Goal: Register for event/course

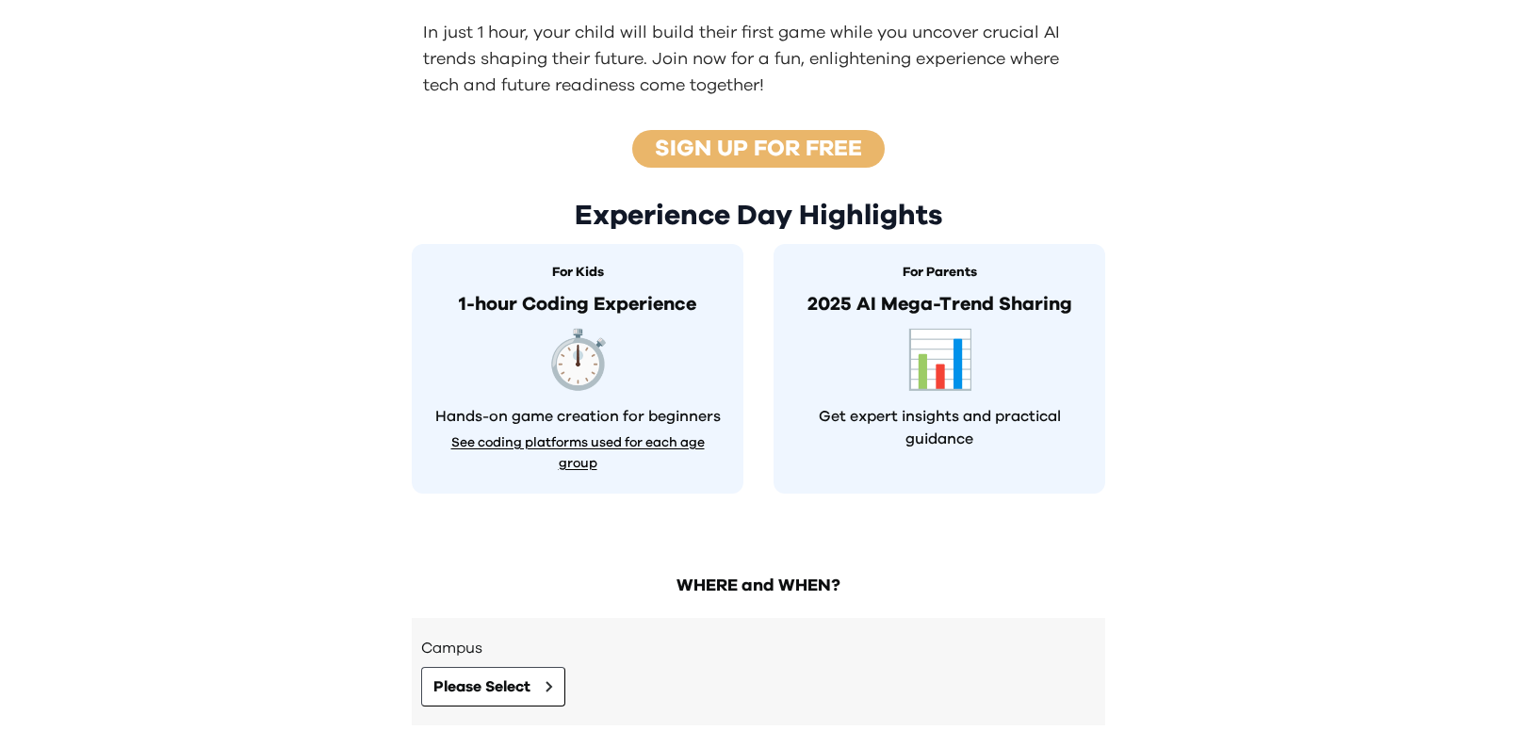
scroll to position [562, 0]
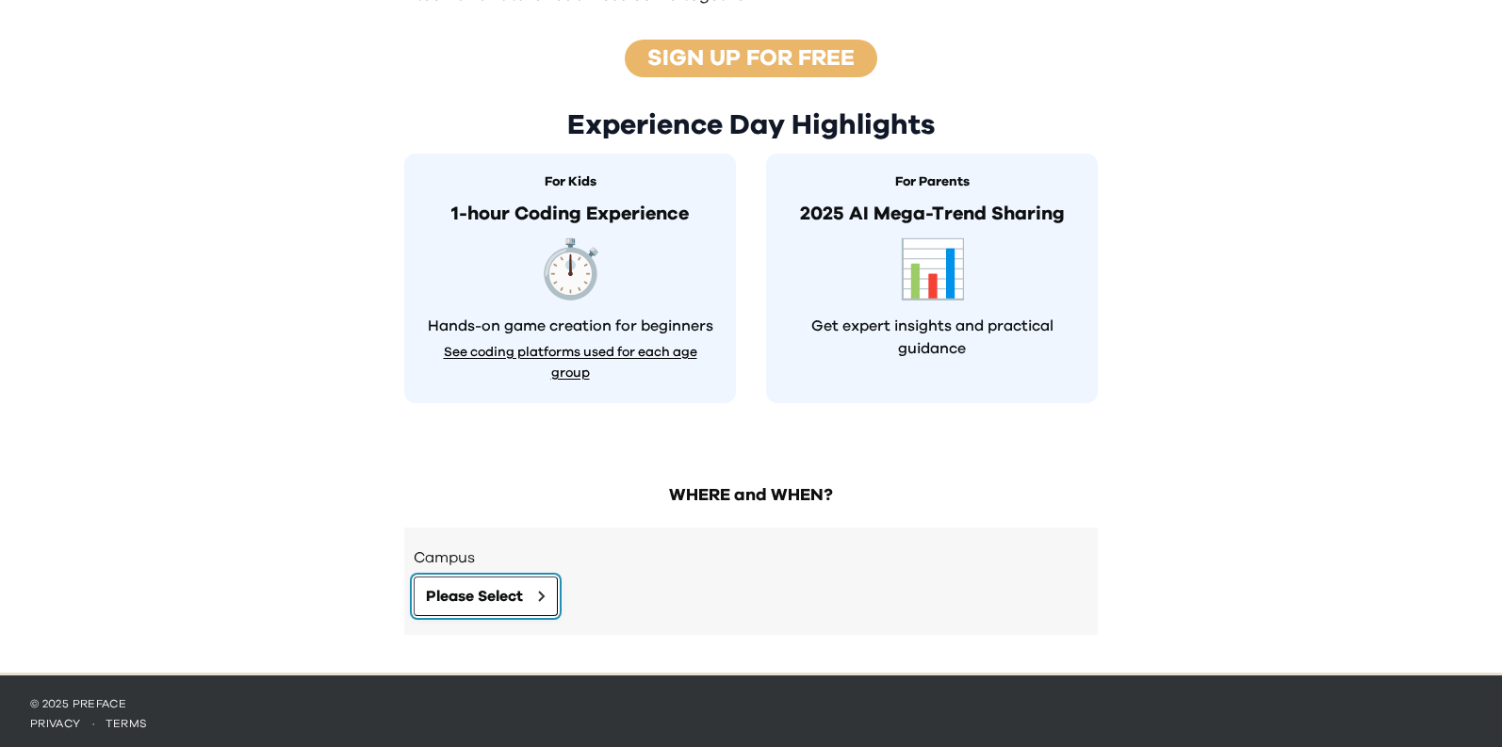
click at [502, 585] on span "Please Select" at bounding box center [474, 596] width 97 height 23
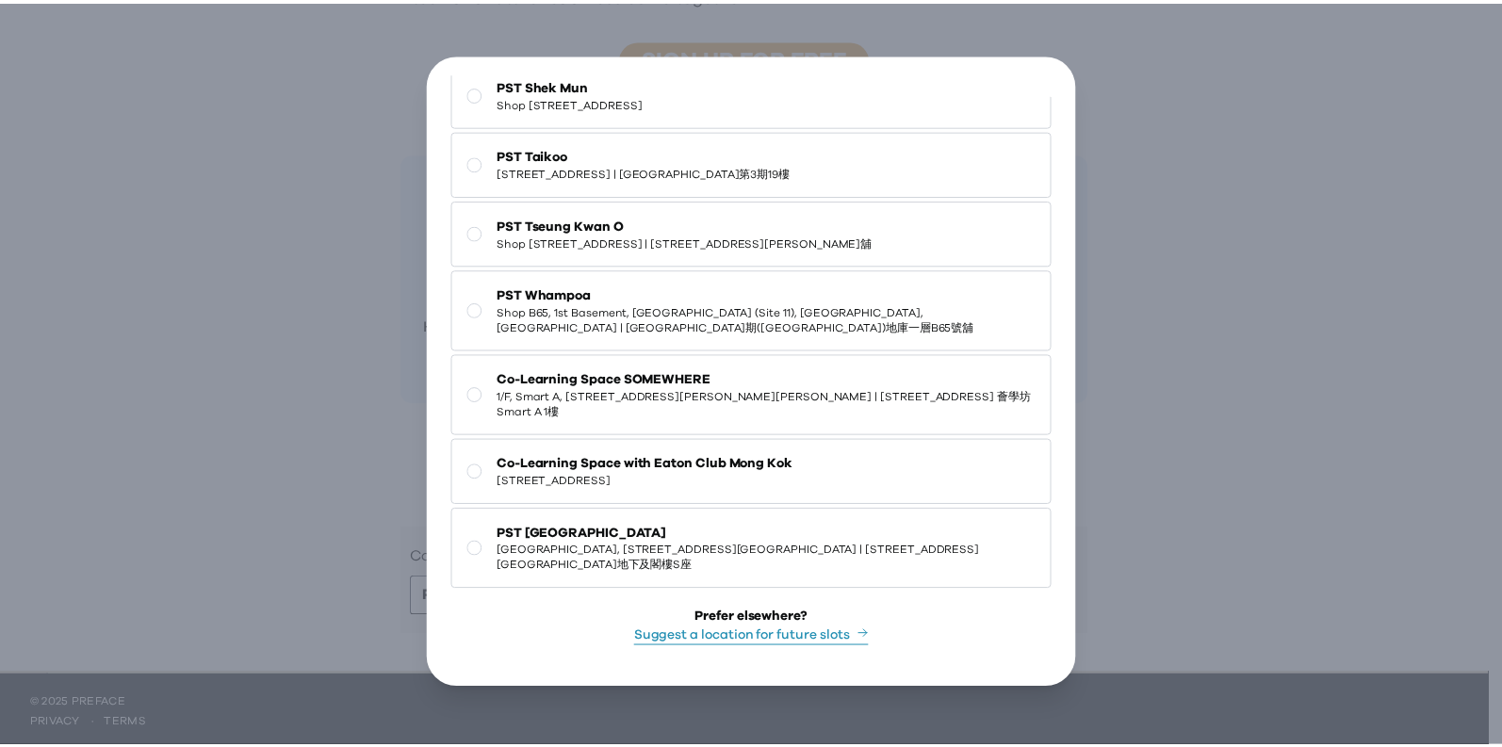
scroll to position [8, 0]
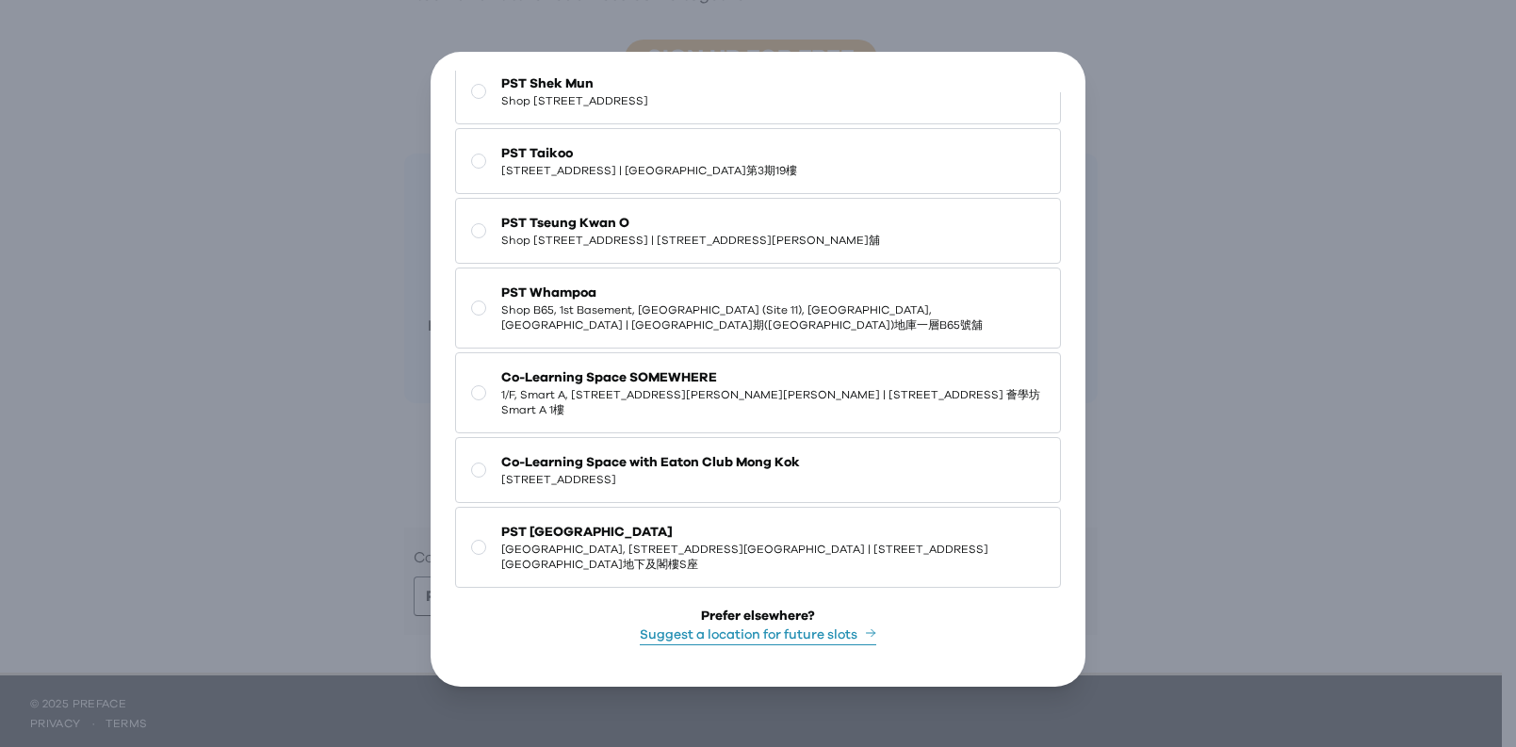
click at [1222, 193] on div "Go Back Close Choose a Campus Preface HQ Shop G07, Tower [STREET_ADDRESS][PERSO…" at bounding box center [758, 370] width 1516 height 756
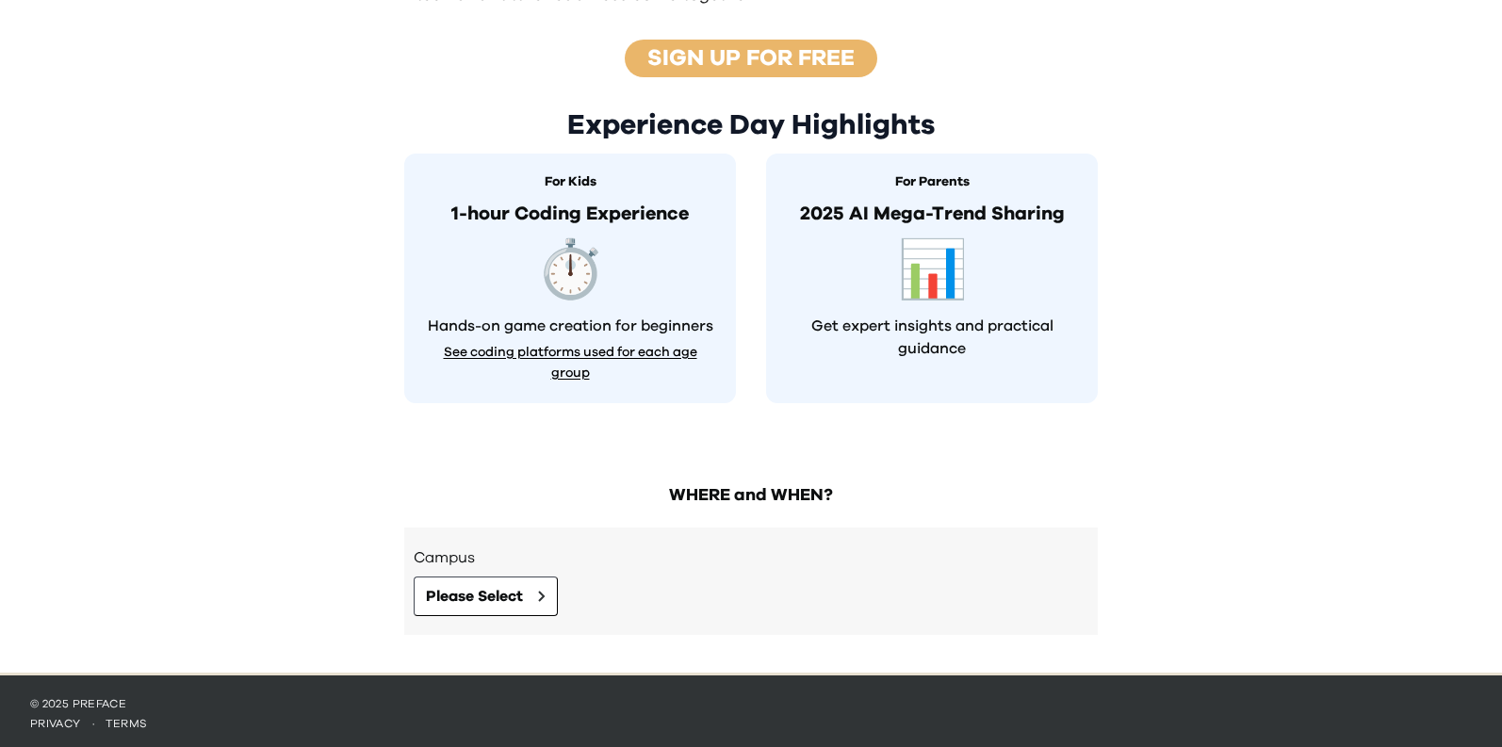
click at [950, 204] on p "2025 AI Mega-Trend Sharing" at bounding box center [932, 214] width 294 height 28
click at [924, 292] on span "📊" at bounding box center [932, 271] width 91 height 80
click at [900, 372] on div "For Parents 2025 AI Mega-Trend Sharing 📊 Get expert insights and practical guid…" at bounding box center [932, 279] width 332 height 250
click at [918, 269] on span "📊" at bounding box center [932, 271] width 91 height 80
click at [911, 336] on p "Get expert insights and practical guidance" at bounding box center [932, 337] width 294 height 45
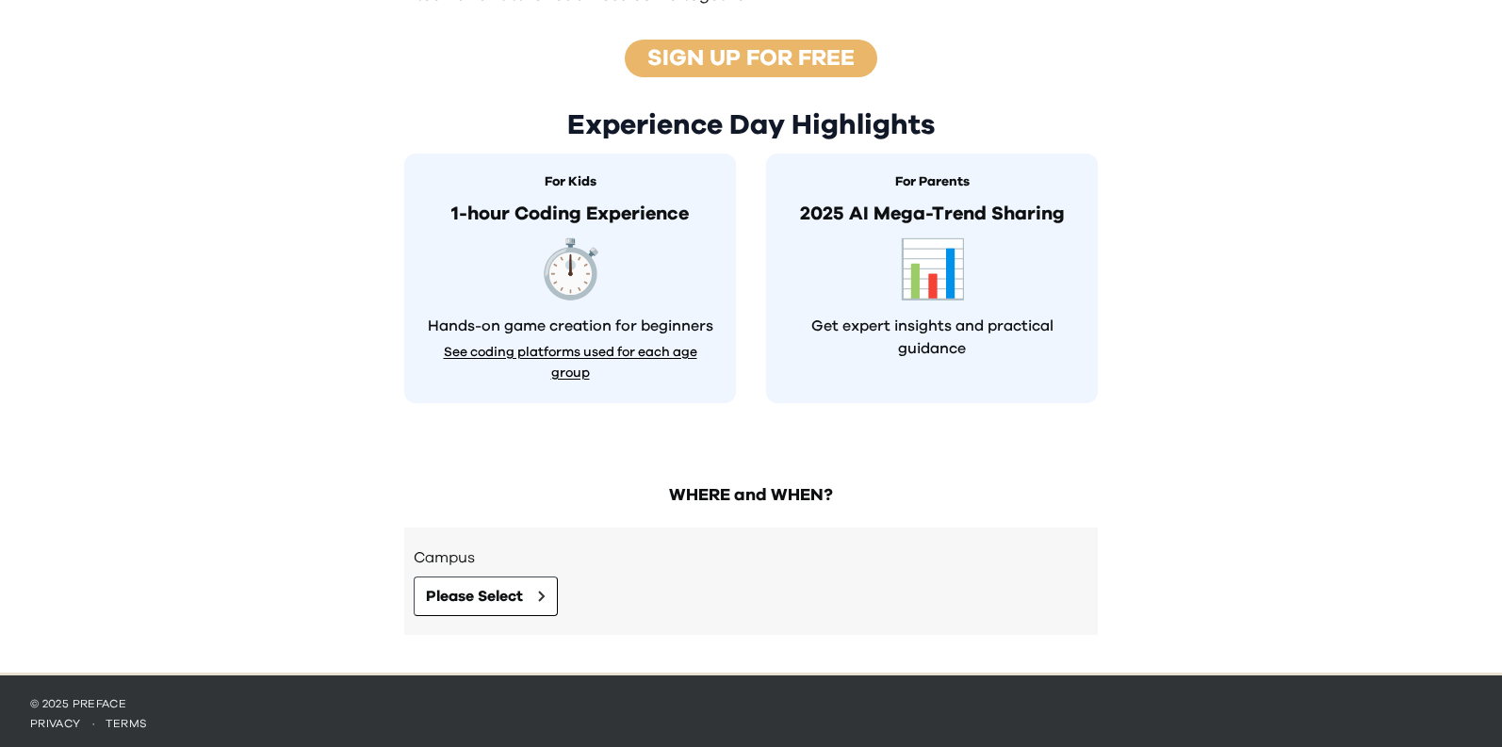
click at [908, 188] on div "For Parents 2025 AI Mega-Trend Sharing 📊 Get expert insights and practical guid…" at bounding box center [932, 279] width 332 height 250
click at [596, 354] on button "See coding platforms used for each age group" at bounding box center [570, 362] width 294 height 43
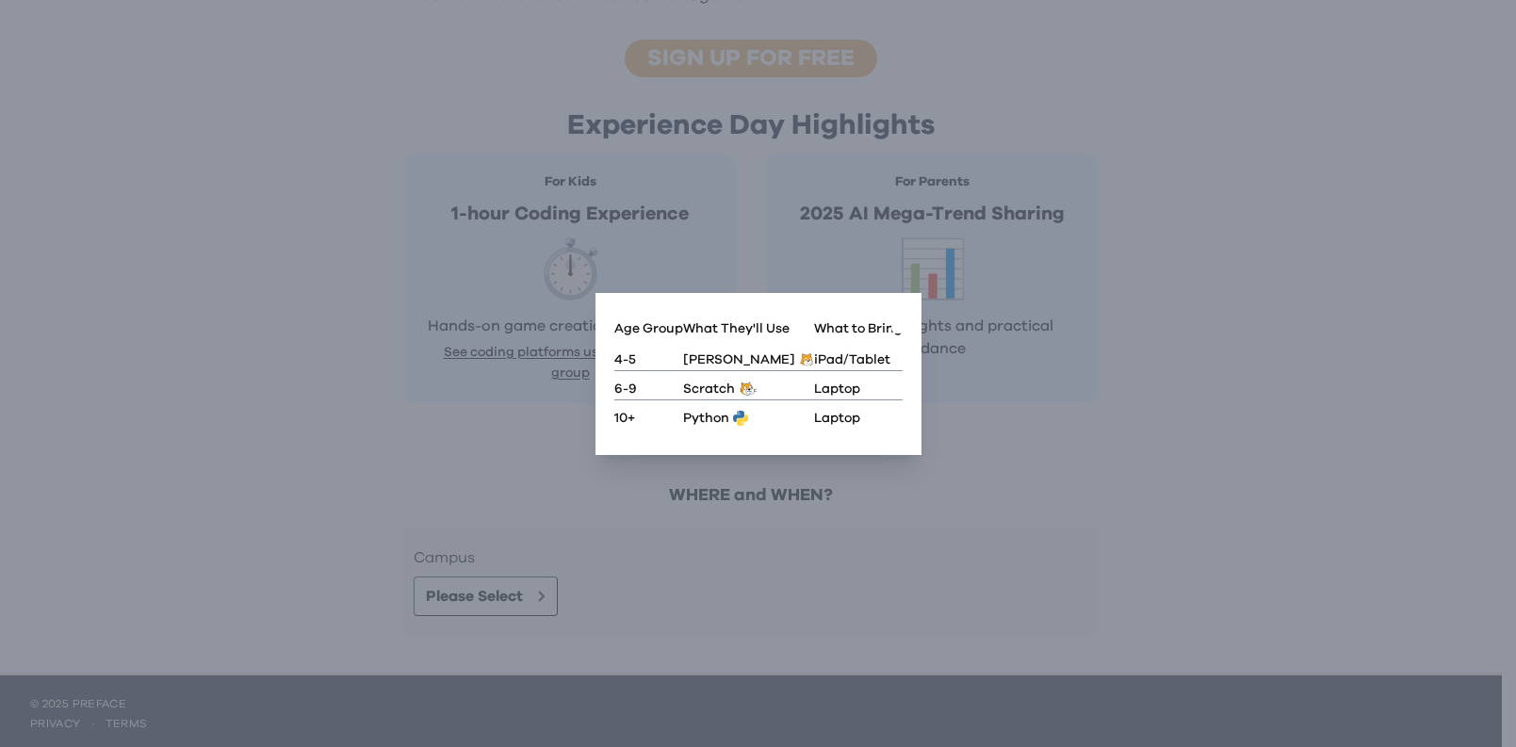
click at [899, 324] on icon "button" at bounding box center [899, 324] width 0 height 0
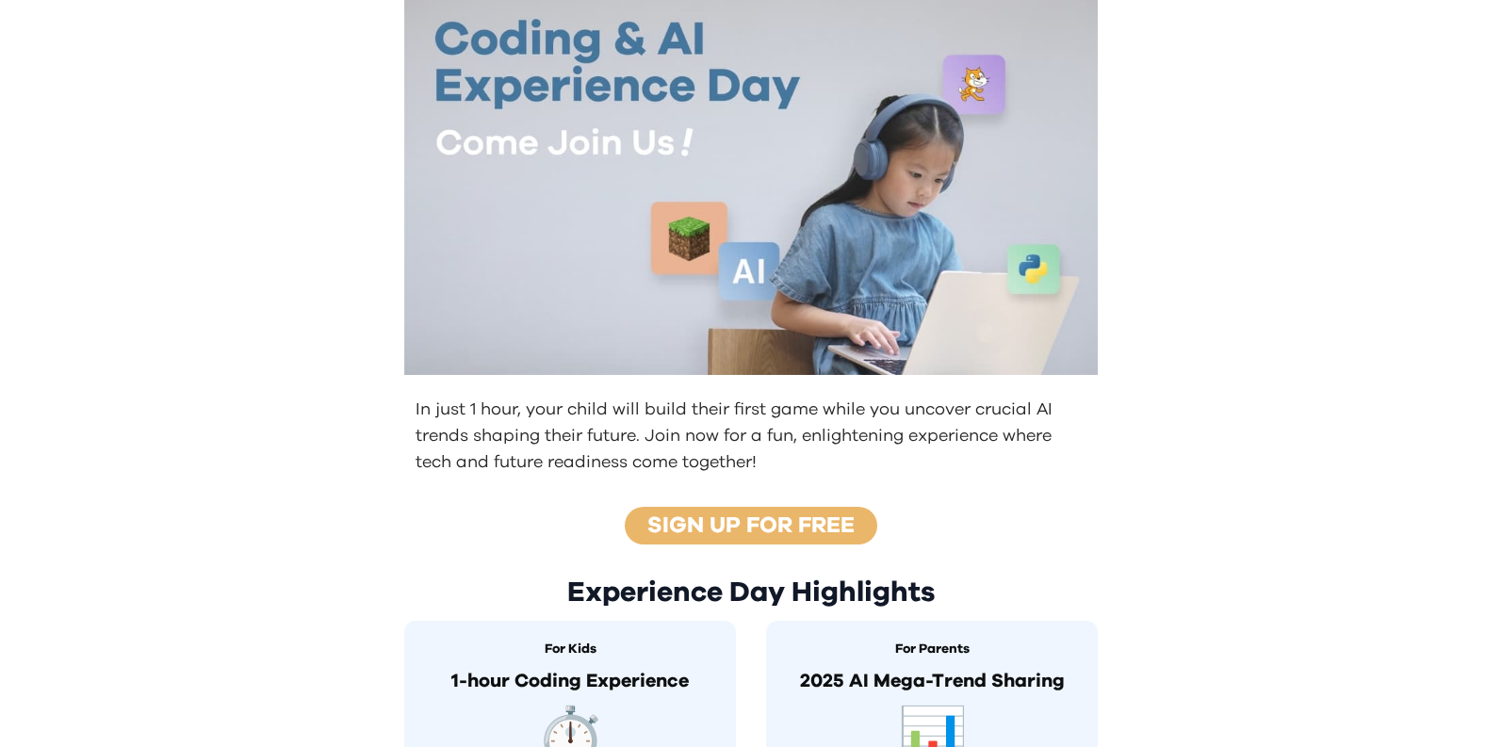
scroll to position [562, 0]
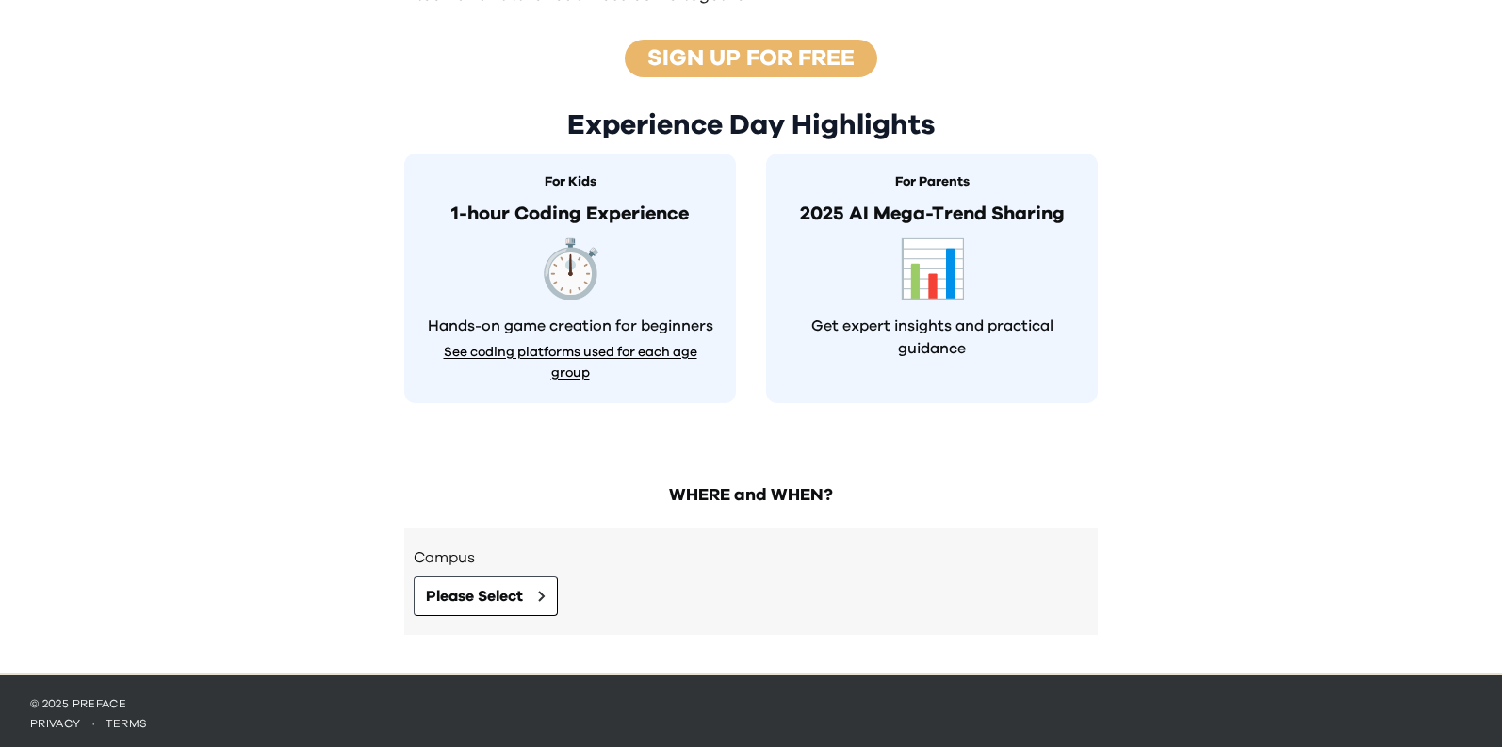
click at [965, 317] on p "Get expert insights and practical guidance" at bounding box center [932, 337] width 294 height 45
click at [959, 200] on p "2025 AI Mega-Trend Sharing" at bounding box center [932, 214] width 294 height 28
click at [939, 265] on span "📊" at bounding box center [932, 271] width 91 height 80
click at [906, 203] on p "2025 AI Mega-Trend Sharing" at bounding box center [932, 214] width 294 height 28
click at [917, 186] on h3 "For Parents" at bounding box center [932, 182] width 294 height 20
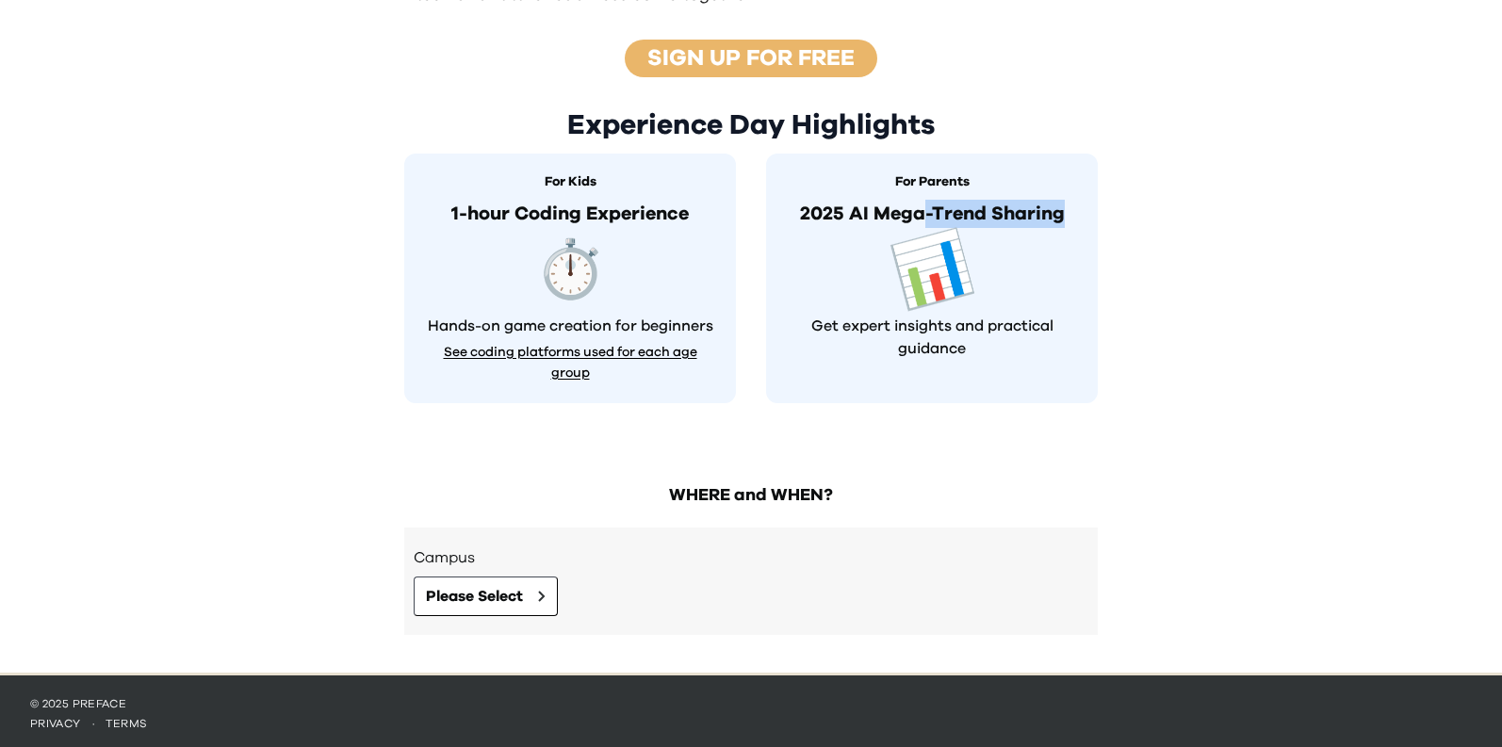
click at [919, 221] on div "For Parents 2025 AI Mega-Trend Sharing 📊 Get expert insights and practical guid…" at bounding box center [932, 279] width 332 height 250
click at [940, 272] on span "📊" at bounding box center [932, 271] width 91 height 80
click at [921, 321] on p "Get expert insights and practical guidance" at bounding box center [932, 337] width 294 height 45
click at [917, 355] on div "For Parents 2025 AI Mega-Trend Sharing 📊 Get expert insights and practical guid…" at bounding box center [932, 279] width 332 height 250
click at [580, 282] on span "⏱️" at bounding box center [570, 271] width 91 height 80
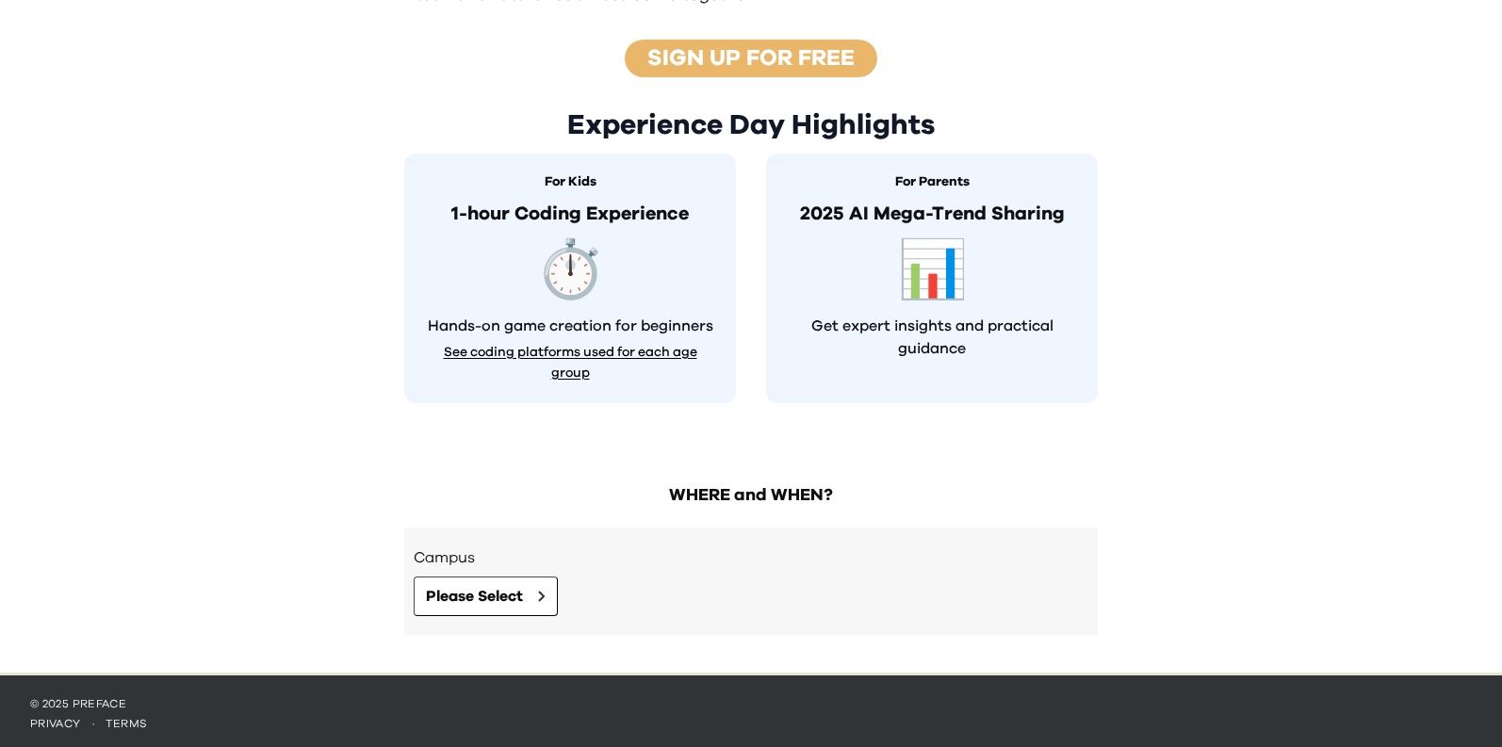
click at [580, 341] on button "See coding platforms used for each age group" at bounding box center [570, 362] width 294 height 43
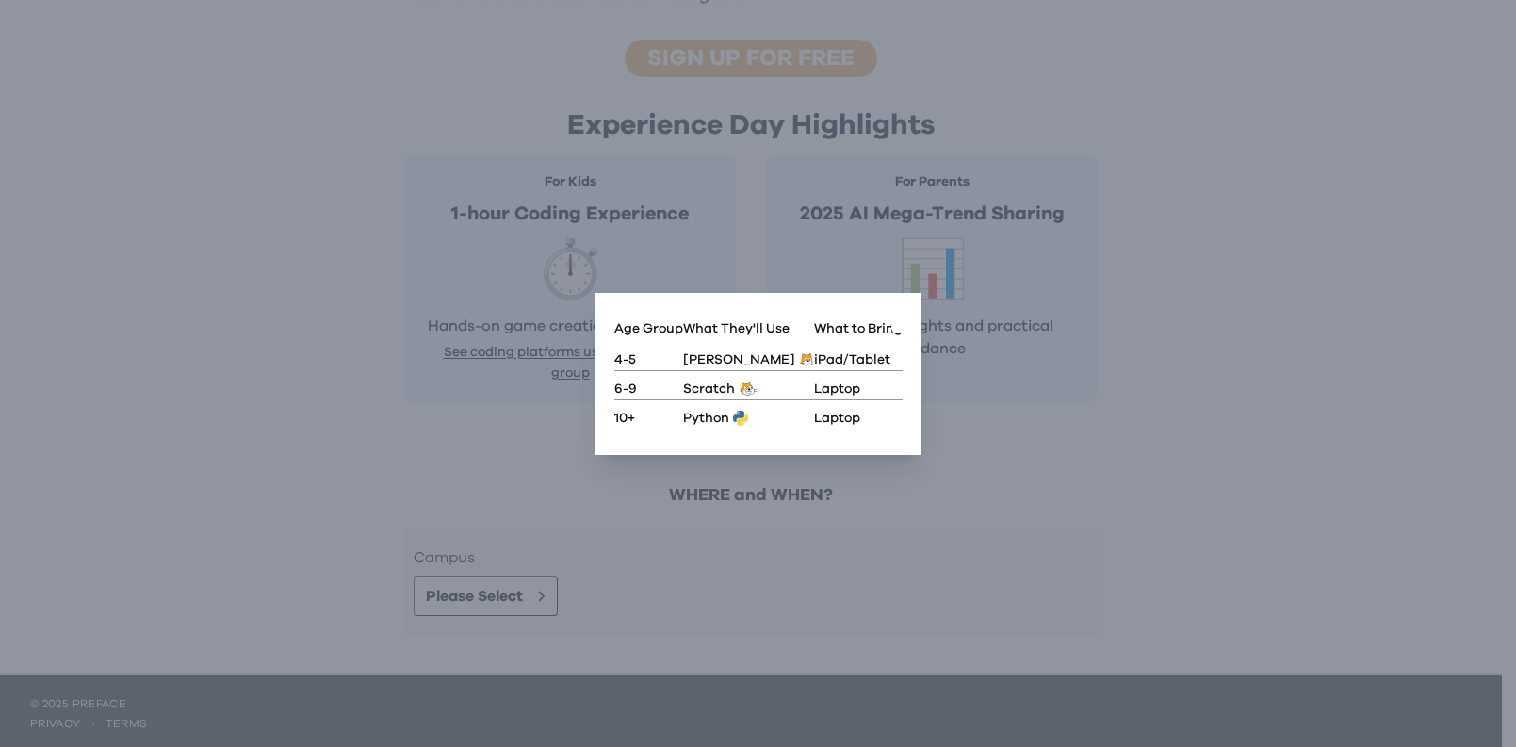
click at [899, 324] on icon "button" at bounding box center [899, 324] width 0 height 0
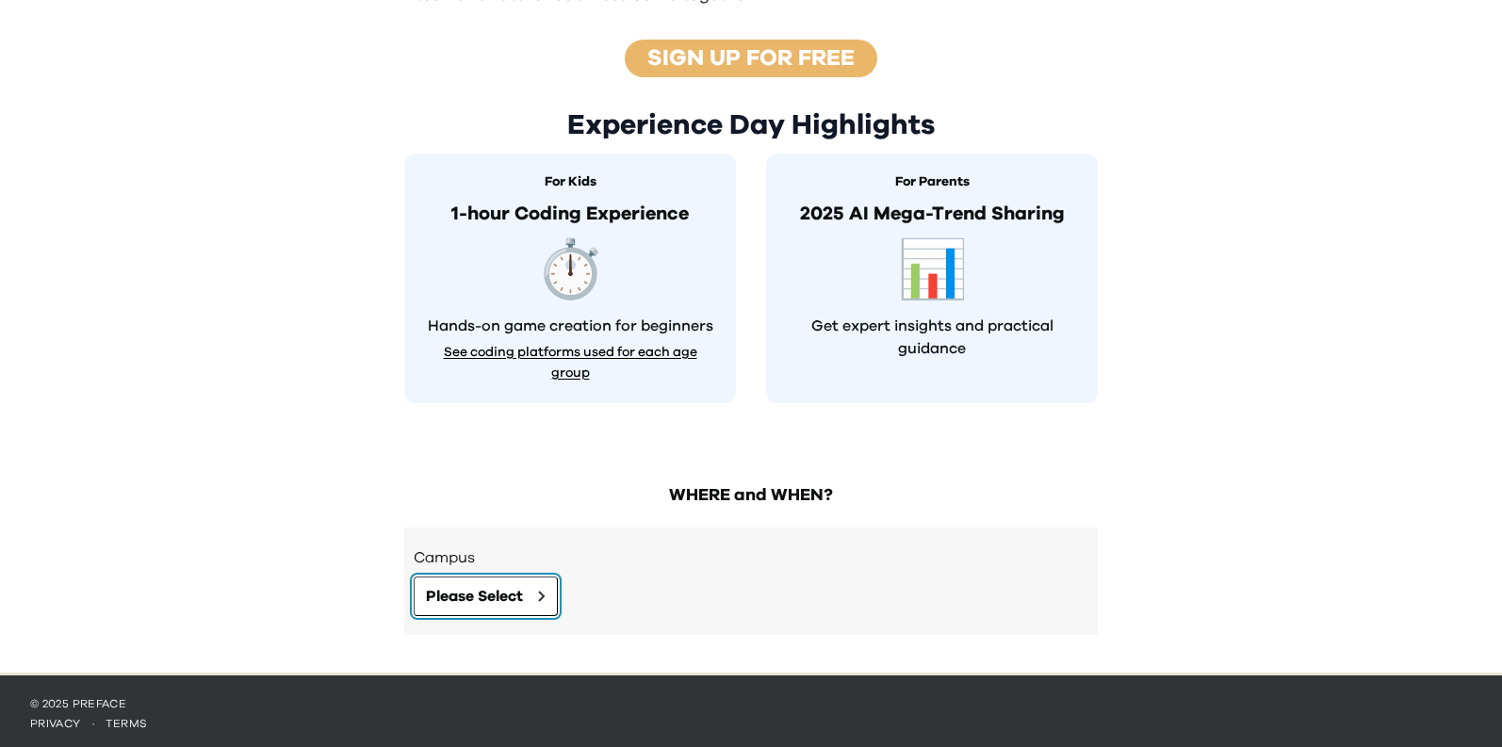
click at [502, 590] on span "Please Select" at bounding box center [474, 596] width 97 height 23
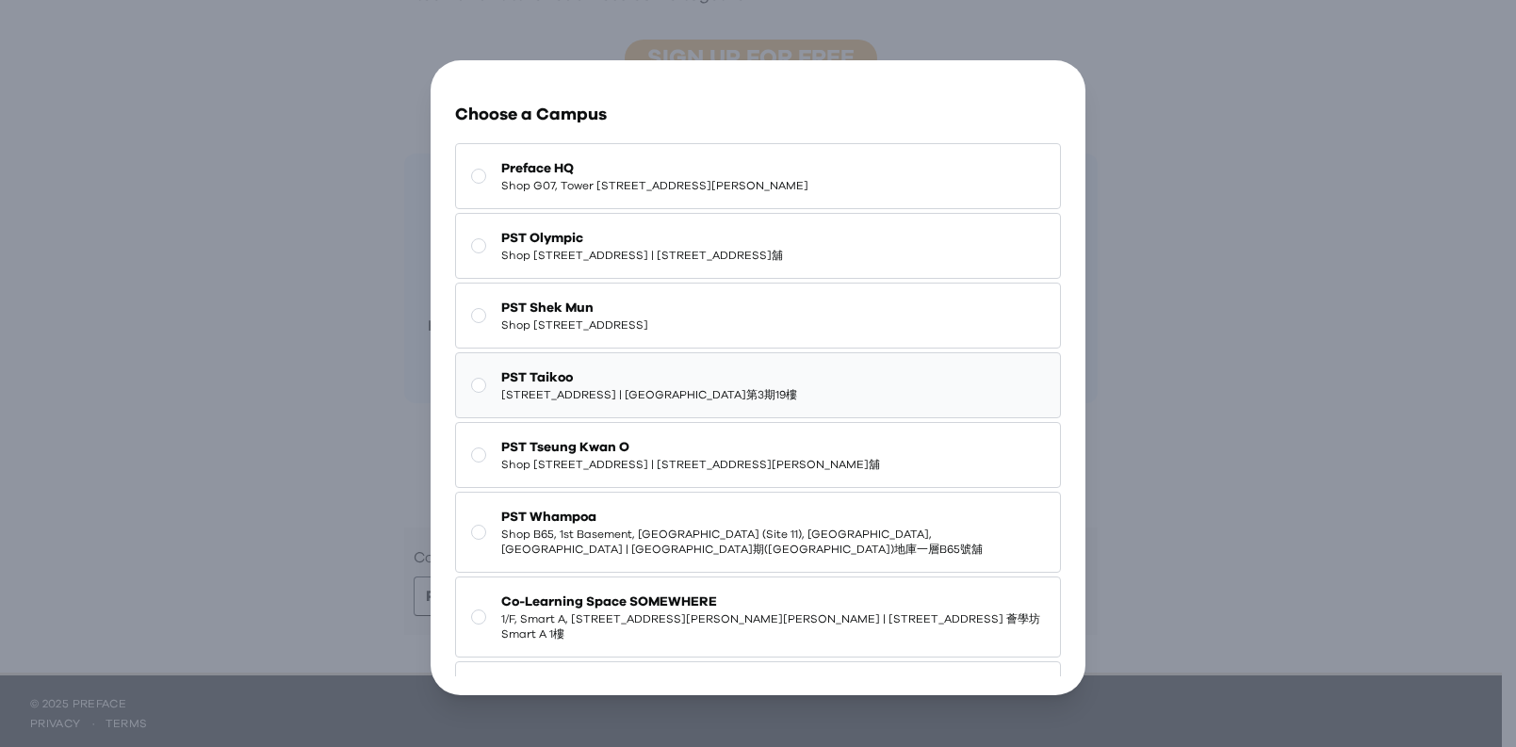
click at [653, 402] on span "[STREET_ADDRESS] | [GEOGRAPHIC_DATA]第3期19樓" at bounding box center [649, 394] width 296 height 15
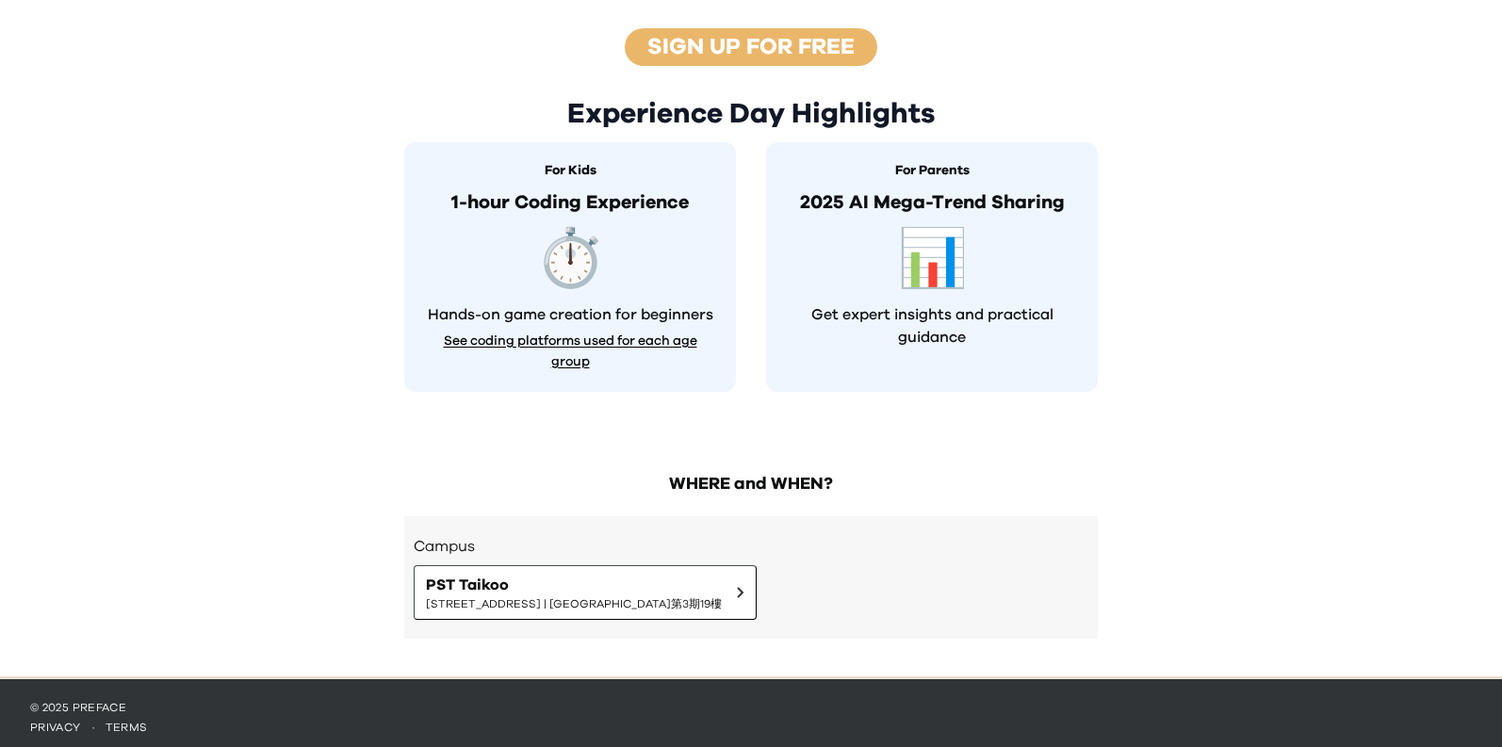
scroll to position [577, 0]
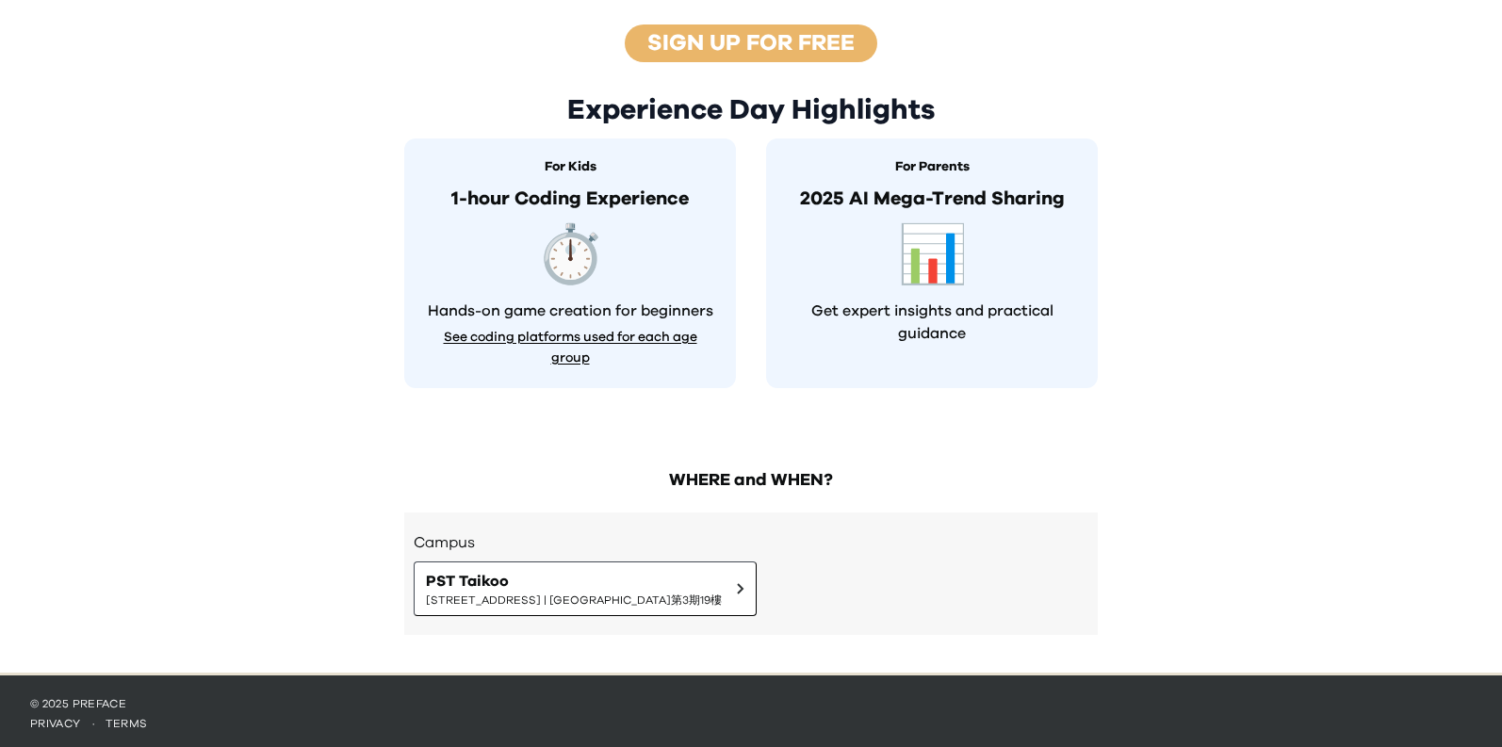
click at [1030, 499] on div "WHERE and WHEN? Campus PST [STREET_ADDRESS]" at bounding box center [751, 561] width 724 height 224
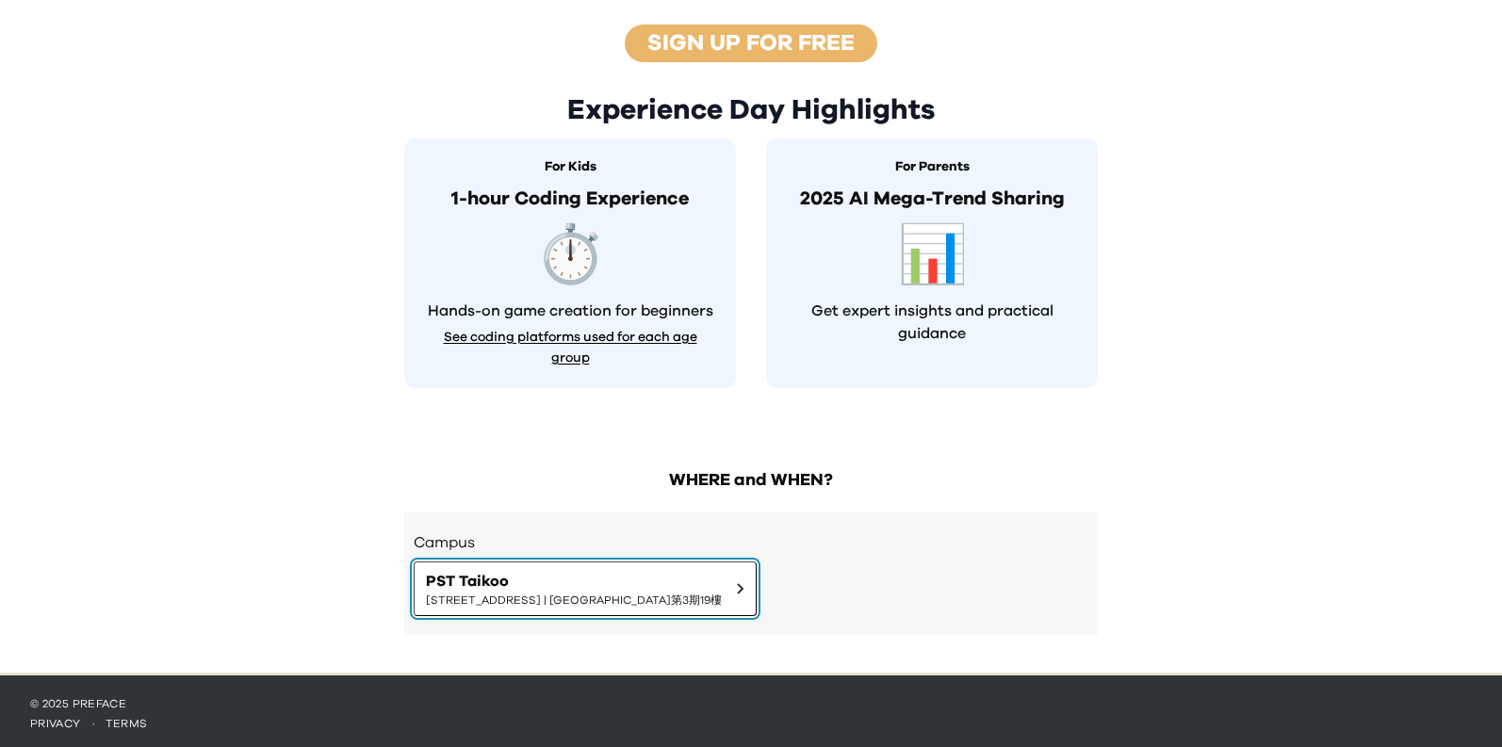
click at [707, 570] on span "PST Taikoo" at bounding box center [574, 581] width 296 height 23
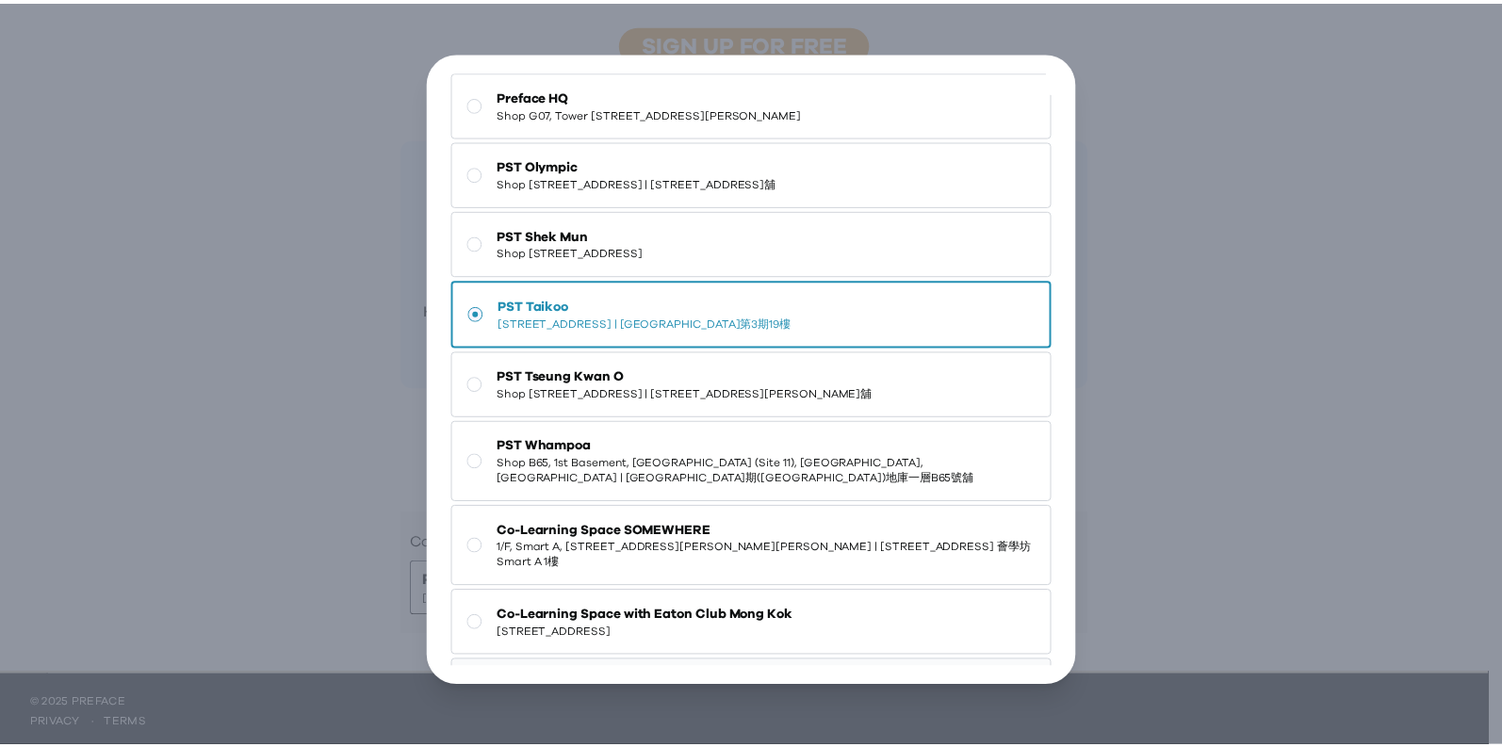
scroll to position [0, 0]
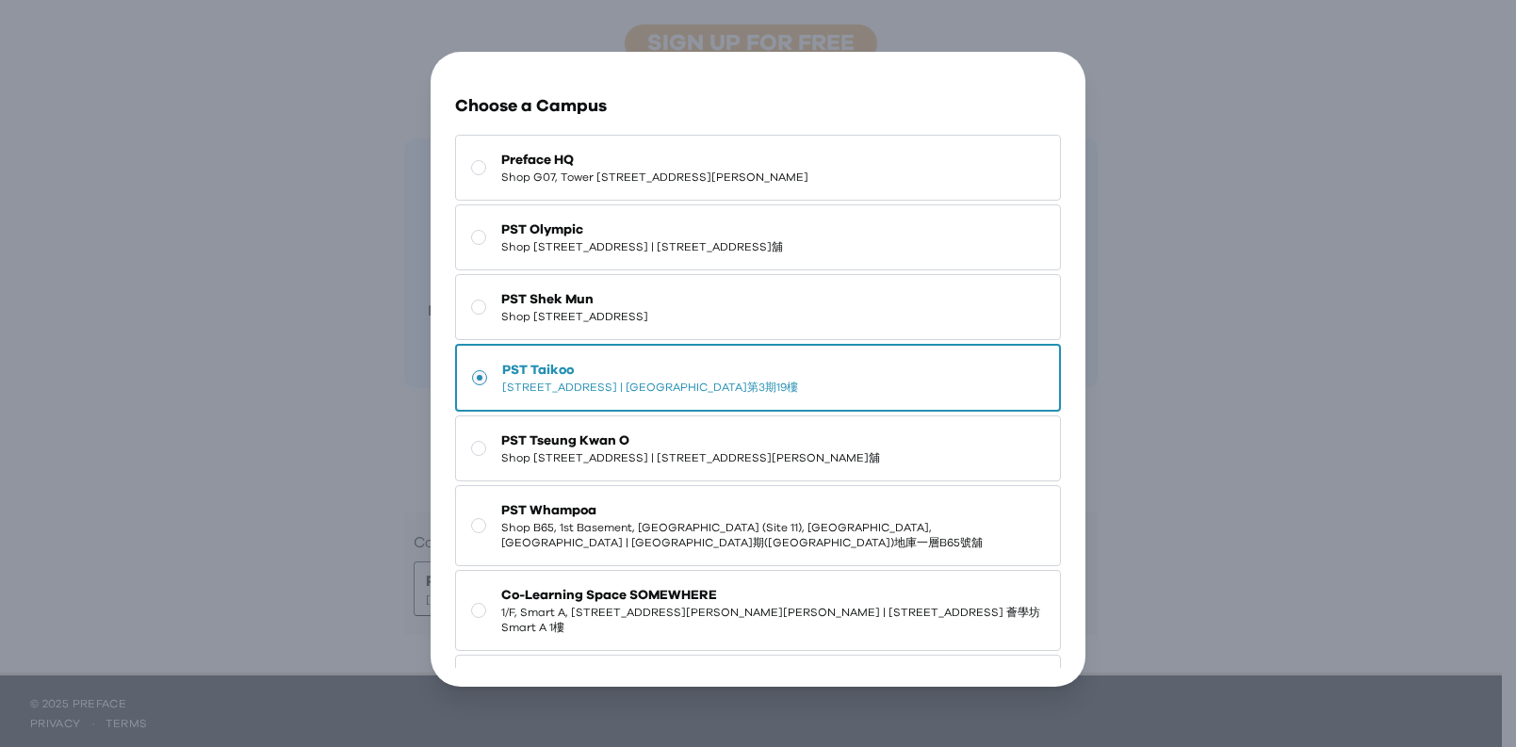
click at [747, 380] on span "PST Taikoo" at bounding box center [650, 370] width 296 height 19
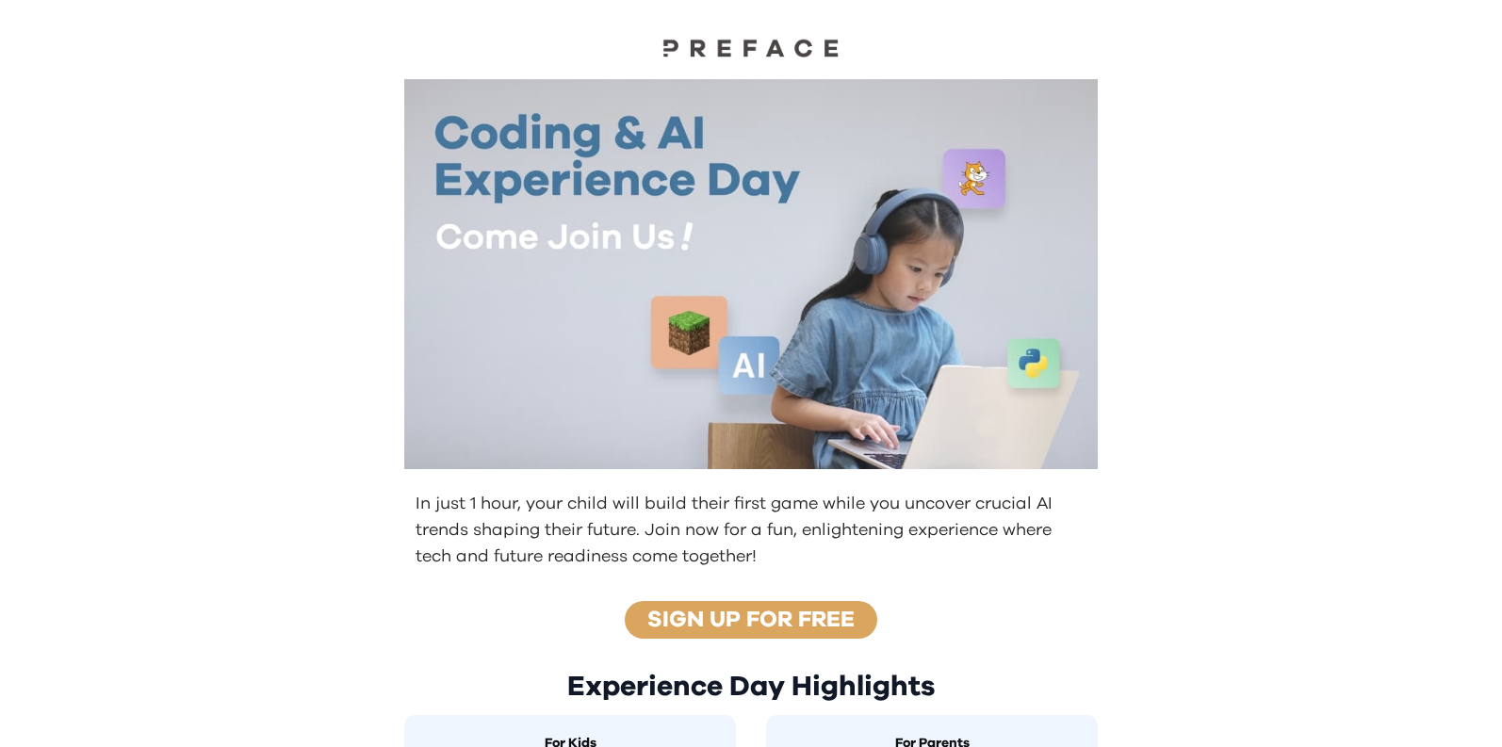
click at [760, 609] on link "Sign up for free" at bounding box center [750, 620] width 207 height 23
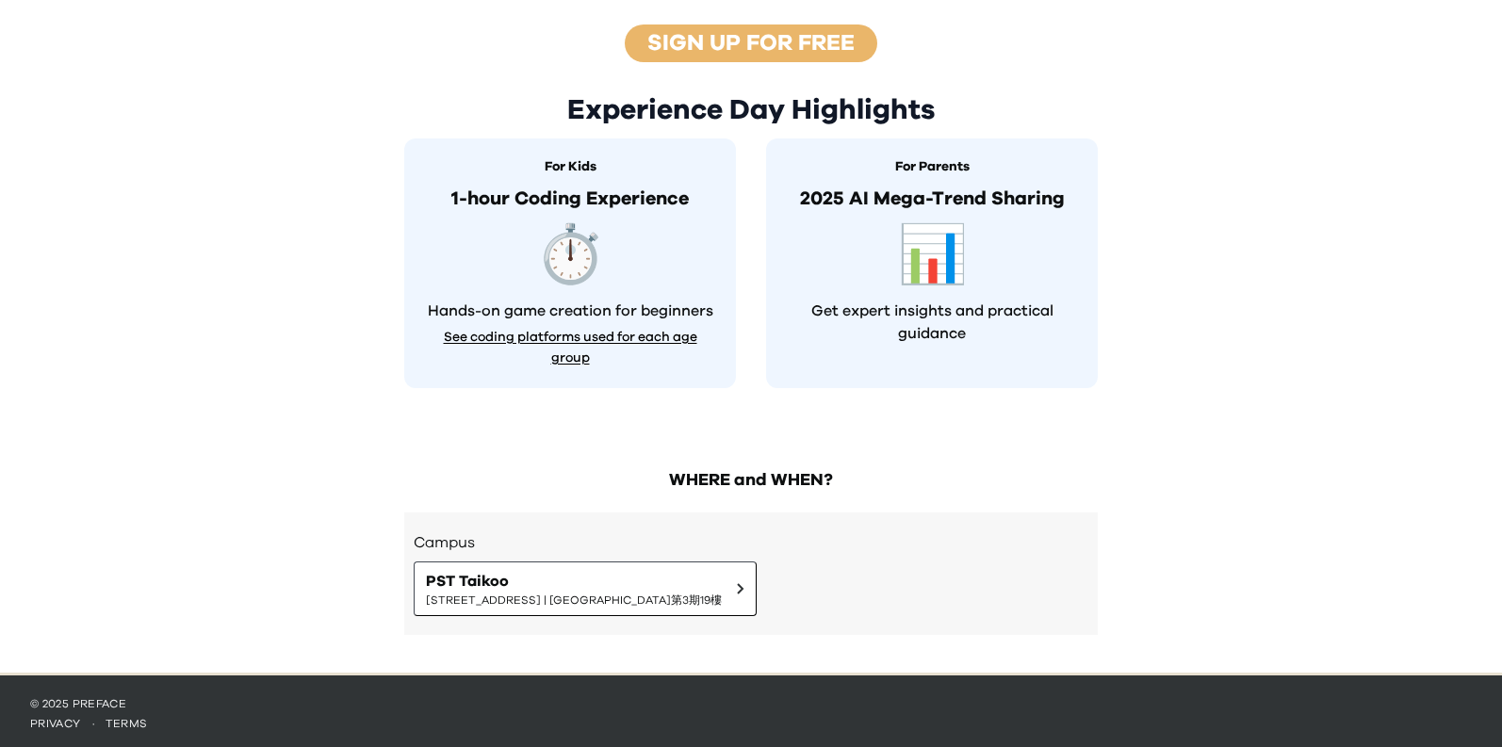
click at [683, 326] on button "See coding platforms used for each age group" at bounding box center [570, 347] width 294 height 43
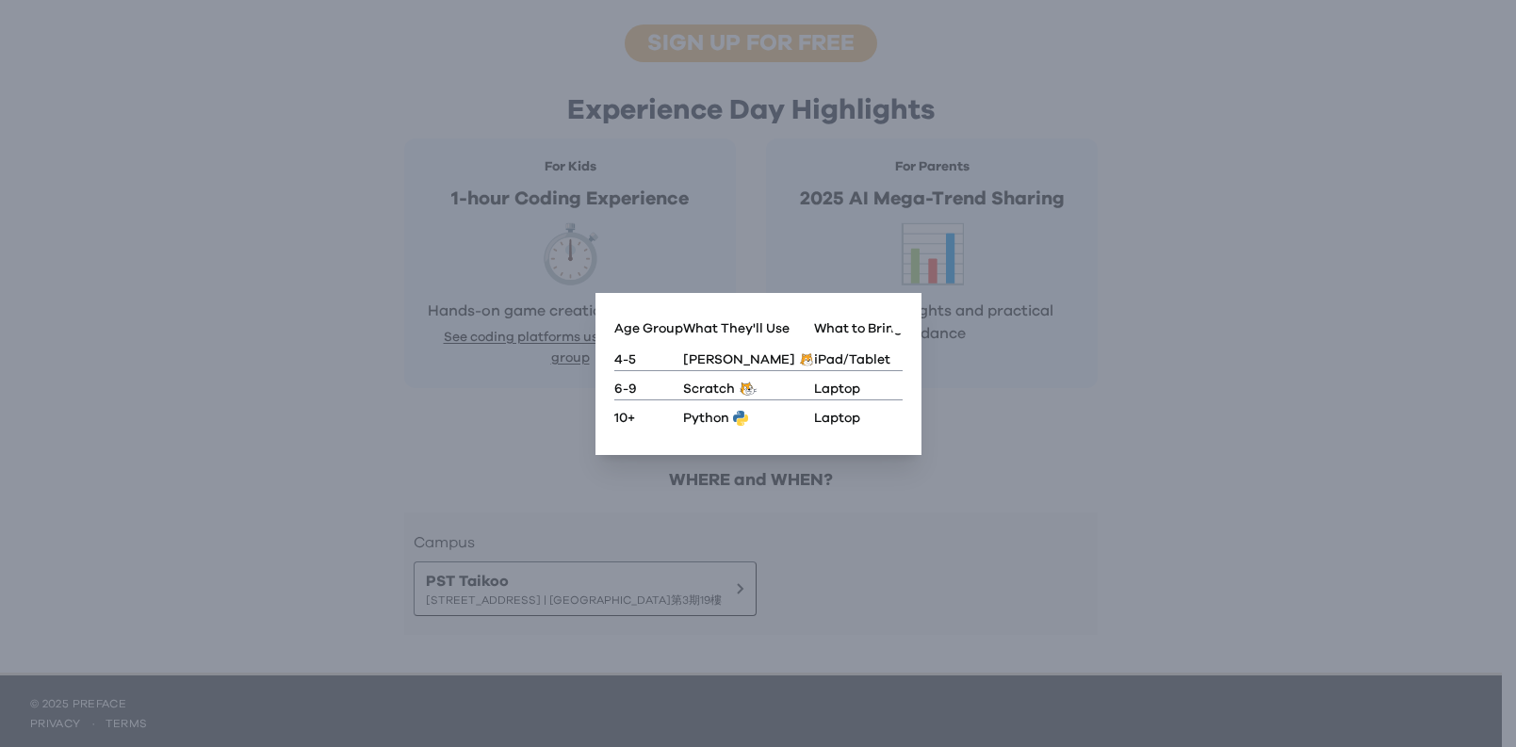
click at [665, 359] on p "4-5" at bounding box center [648, 354] width 69 height 32
click at [611, 384] on div "Age Group What They'll Use What to Bring 4-5 Scratch JR iPad/Tablet 6-9 Scratch…" at bounding box center [758, 374] width 307 height 124
click at [651, 378] on p "6-9" at bounding box center [648, 385] width 69 height 28
click at [691, 379] on p "Scratch" at bounding box center [709, 389] width 52 height 21
click at [814, 382] on p "Laptop" at bounding box center [858, 385] width 89 height 28
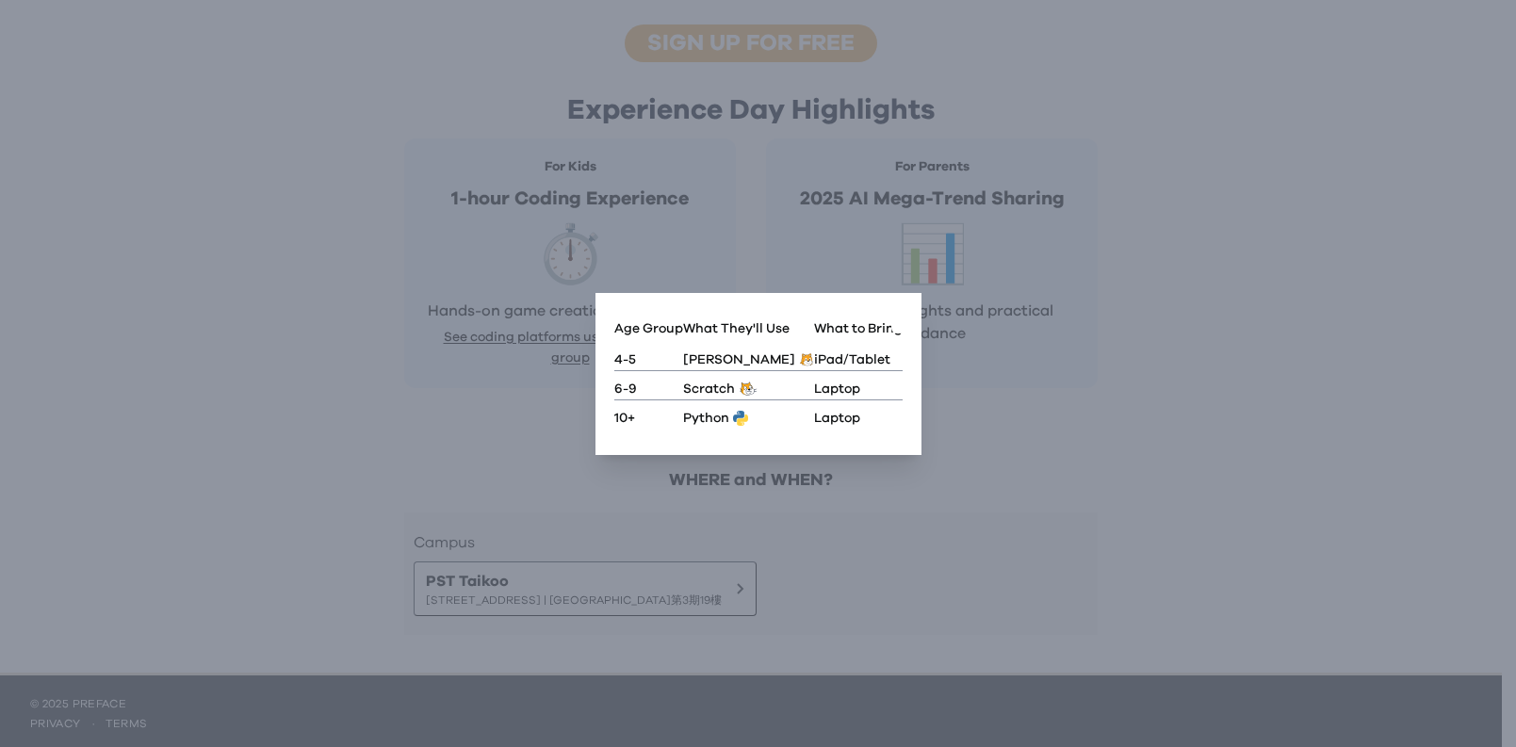
click at [814, 384] on p "Laptop" at bounding box center [858, 385] width 89 height 28
click at [814, 409] on p "Laptop" at bounding box center [858, 415] width 89 height 28
click at [817, 338] on p "iPad/Tablet" at bounding box center [858, 354] width 89 height 32
drag, startPoint x: 828, startPoint y: 316, endPoint x: 989, endPoint y: 338, distance: 162.7
click at [989, 330] on div "Go Back Close Age Group What They'll Use What to Bring 4-5 Scratch JR iPad/Tabl…" at bounding box center [758, 373] width 1516 height 747
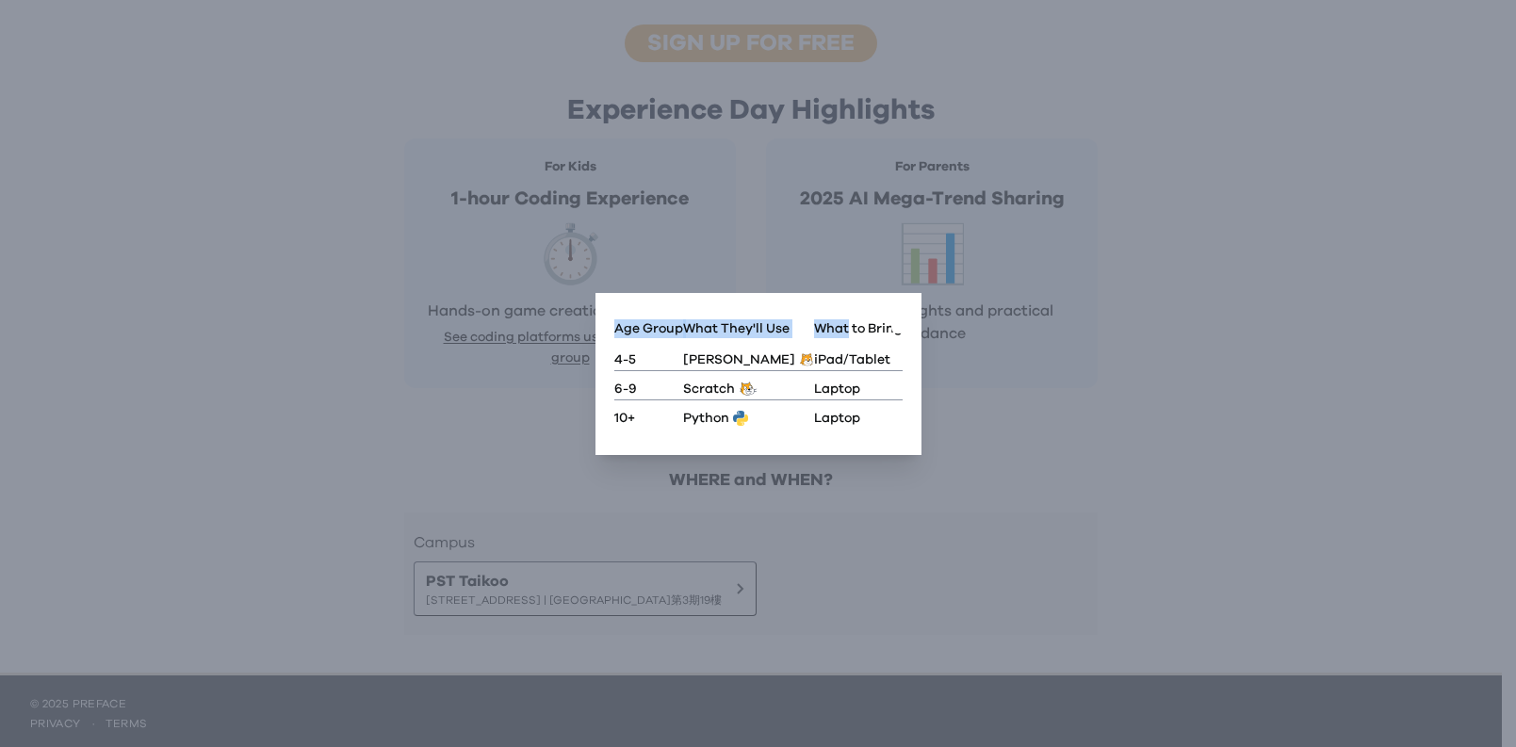
click at [826, 338] on p "iPad/Tablet" at bounding box center [858, 354] width 89 height 32
drag, startPoint x: 765, startPoint y: 331, endPoint x: 656, endPoint y: 322, distance: 109.6
click at [648, 324] on tr "Age Group What They'll Use What to Bring" at bounding box center [758, 328] width 288 height 19
click at [656, 322] on p "Age Group" at bounding box center [648, 328] width 69 height 19
drag, startPoint x: 673, startPoint y: 323, endPoint x: 941, endPoint y: 380, distance: 274.5
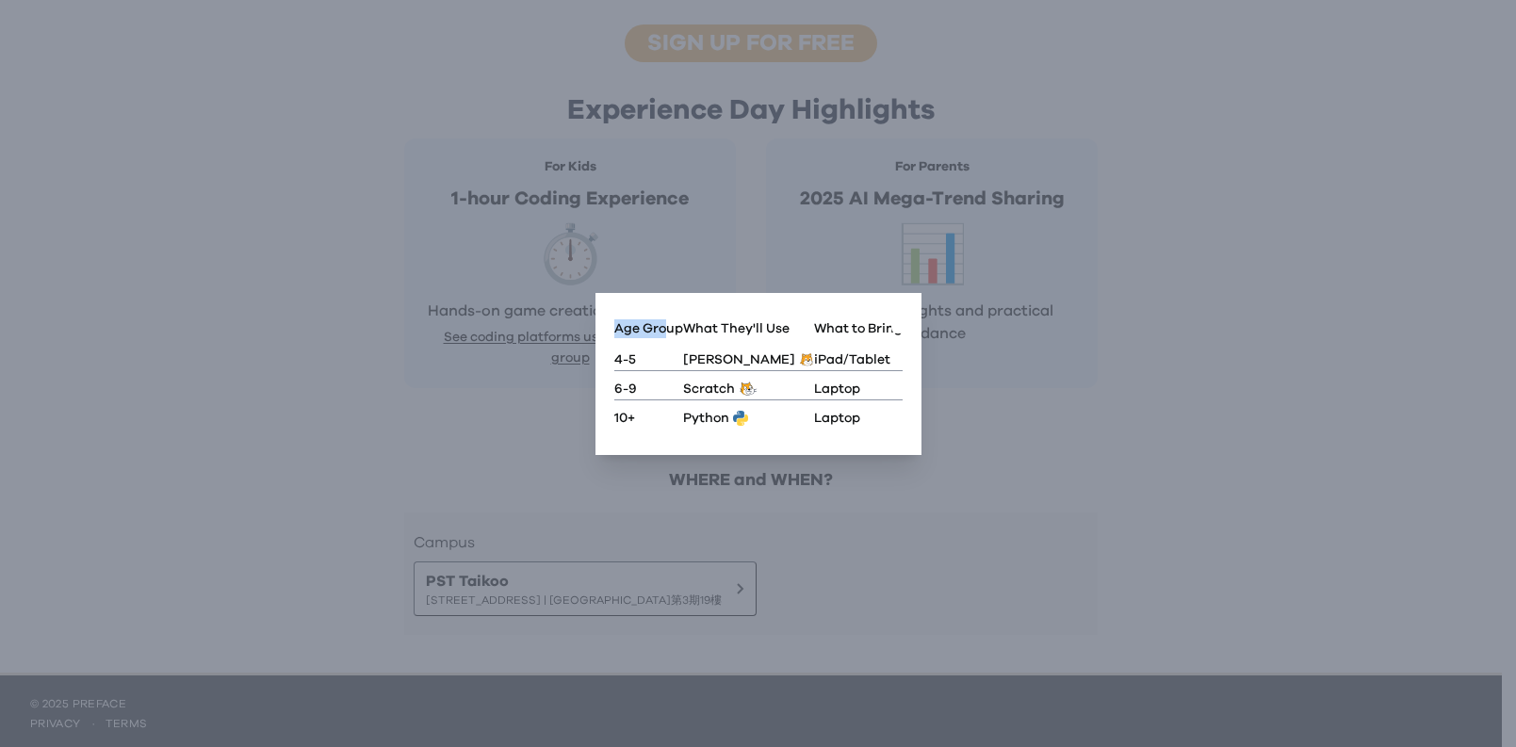
click at [965, 364] on div "Go Back Close Age Group What They'll Use What to Bring 4-5 Scratch JR iPad/Tabl…" at bounding box center [758, 373] width 1516 height 747
click at [814, 390] on p "Laptop" at bounding box center [858, 385] width 89 height 28
drag, startPoint x: 846, startPoint y: 326, endPoint x: 940, endPoint y: 355, distance: 98.7
click at [938, 349] on div "Go Back Close Age Group What They'll Use What to Bring 4-5 Scratch JR iPad/Tabl…" at bounding box center [758, 373] width 1516 height 747
click at [899, 324] on icon "button" at bounding box center [899, 324] width 0 height 0
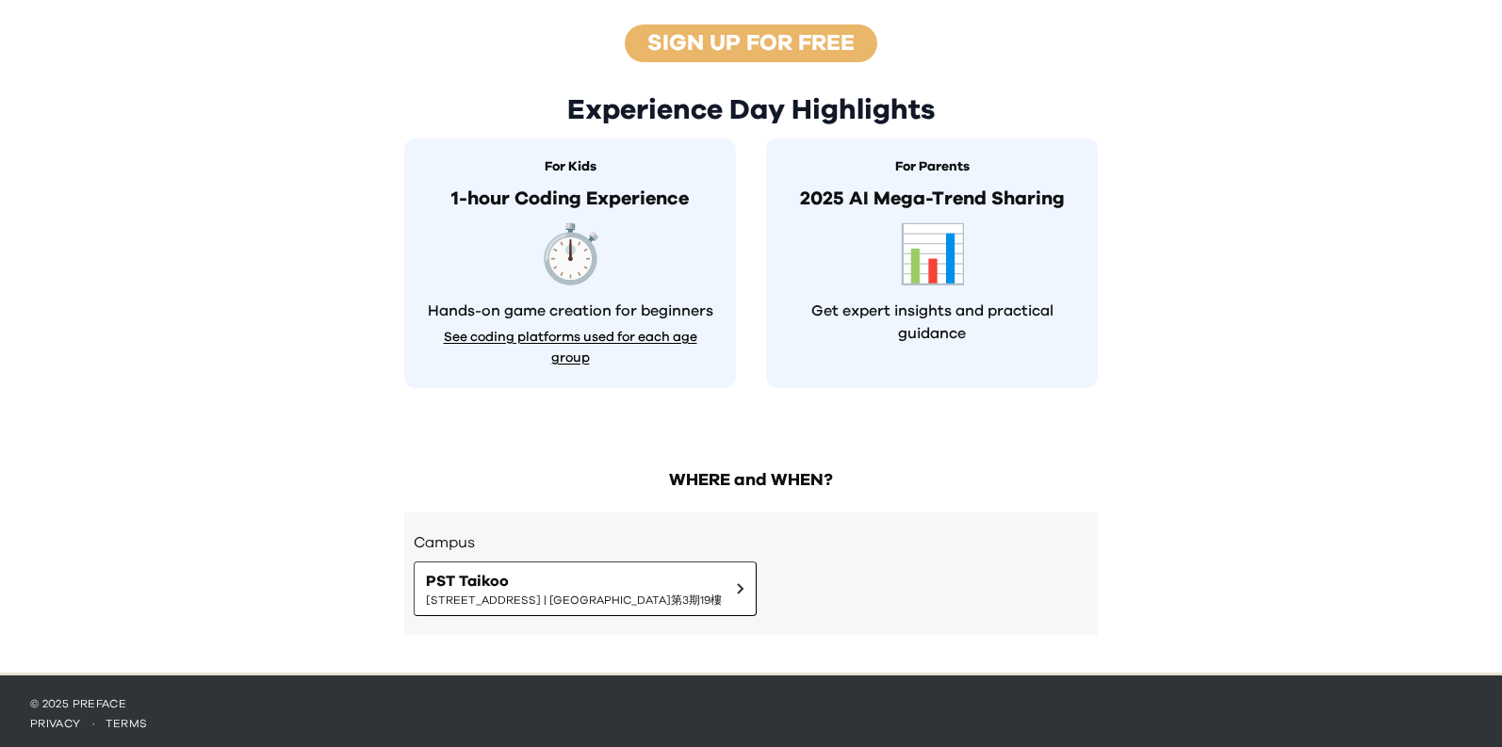
click at [781, 482] on h2 "WHERE and WHEN?" at bounding box center [751, 480] width 694 height 26
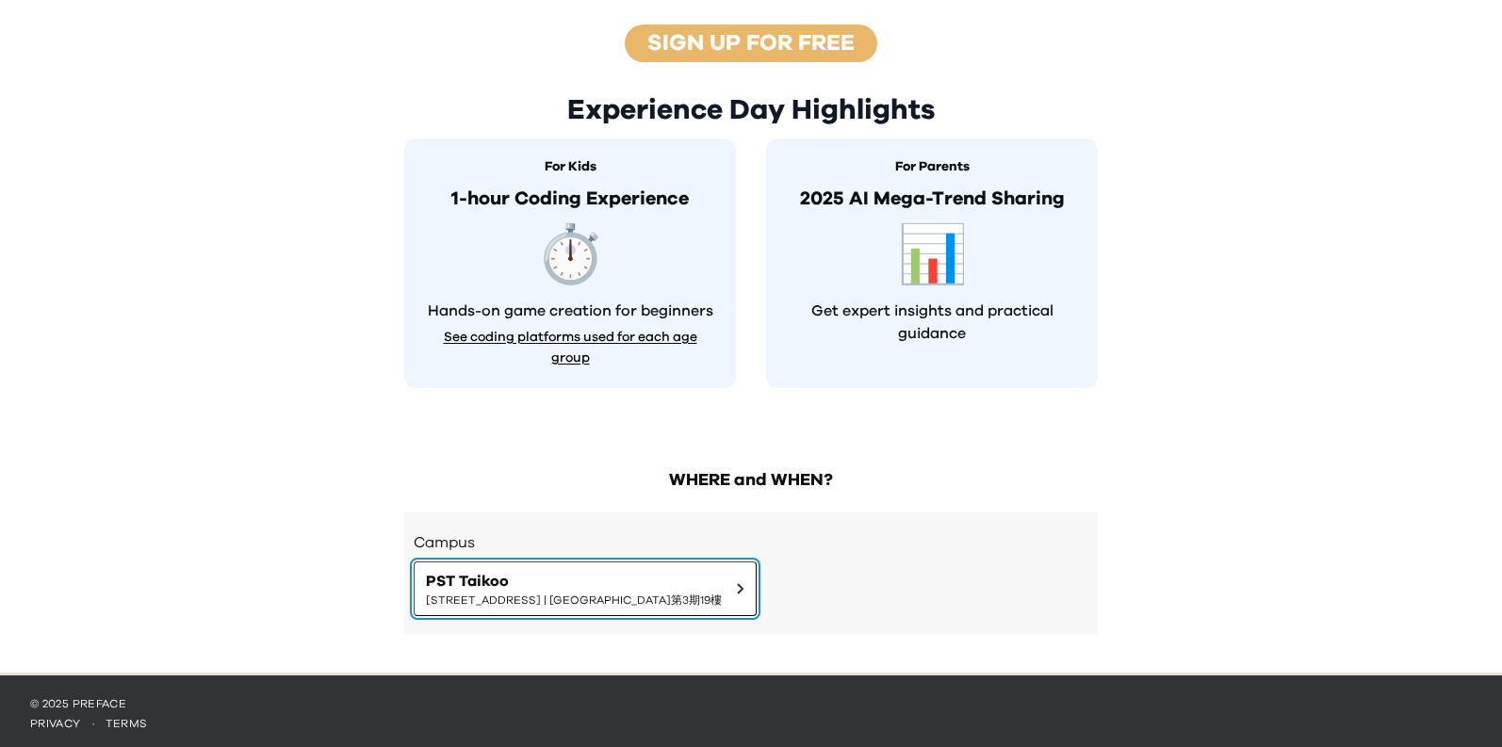
click at [722, 581] on span "PST Taikoo" at bounding box center [574, 581] width 296 height 23
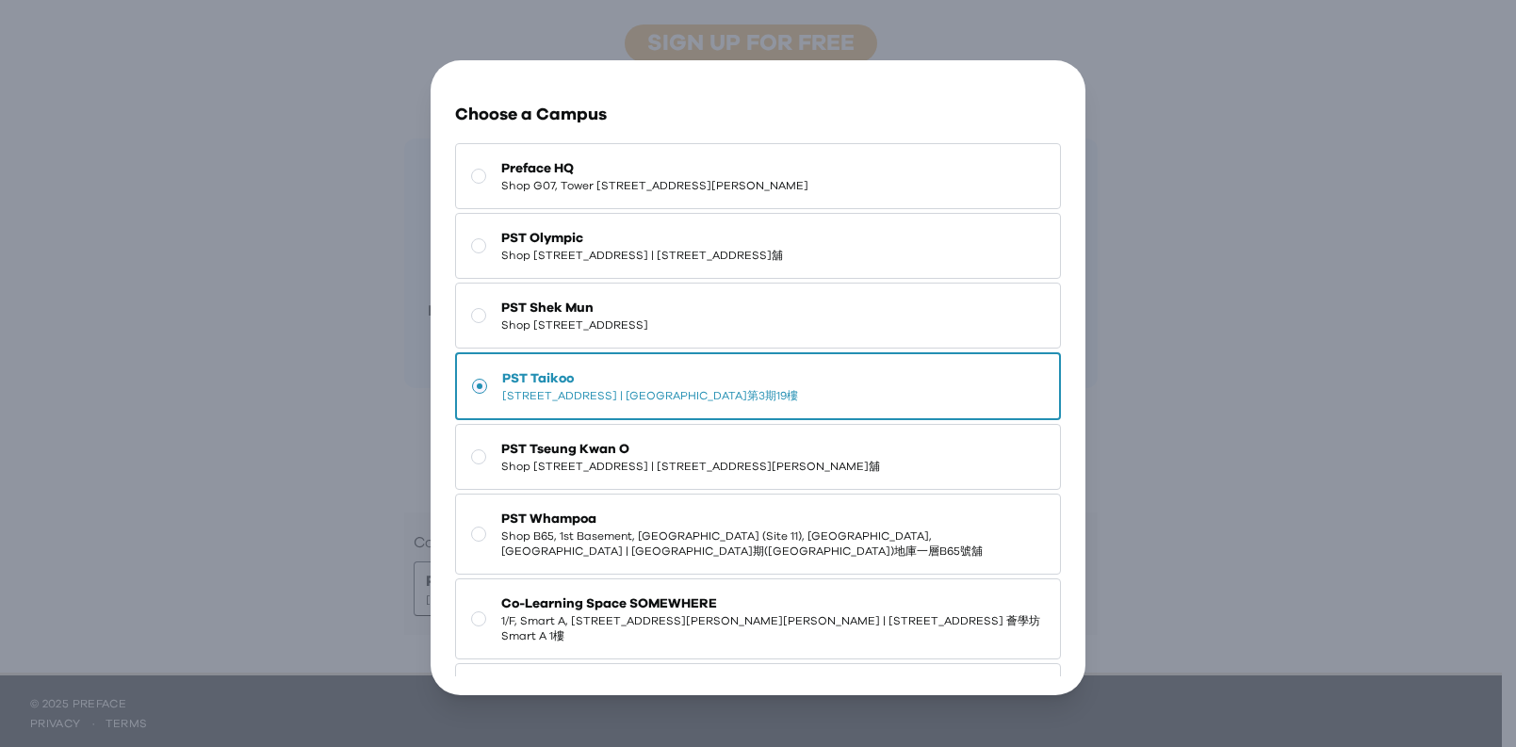
click at [898, 420] on button "PST Taikoo [STREET_ADDRESS] | [GEOGRAPHIC_DATA]第3期19樓" at bounding box center [758, 386] width 606 height 68
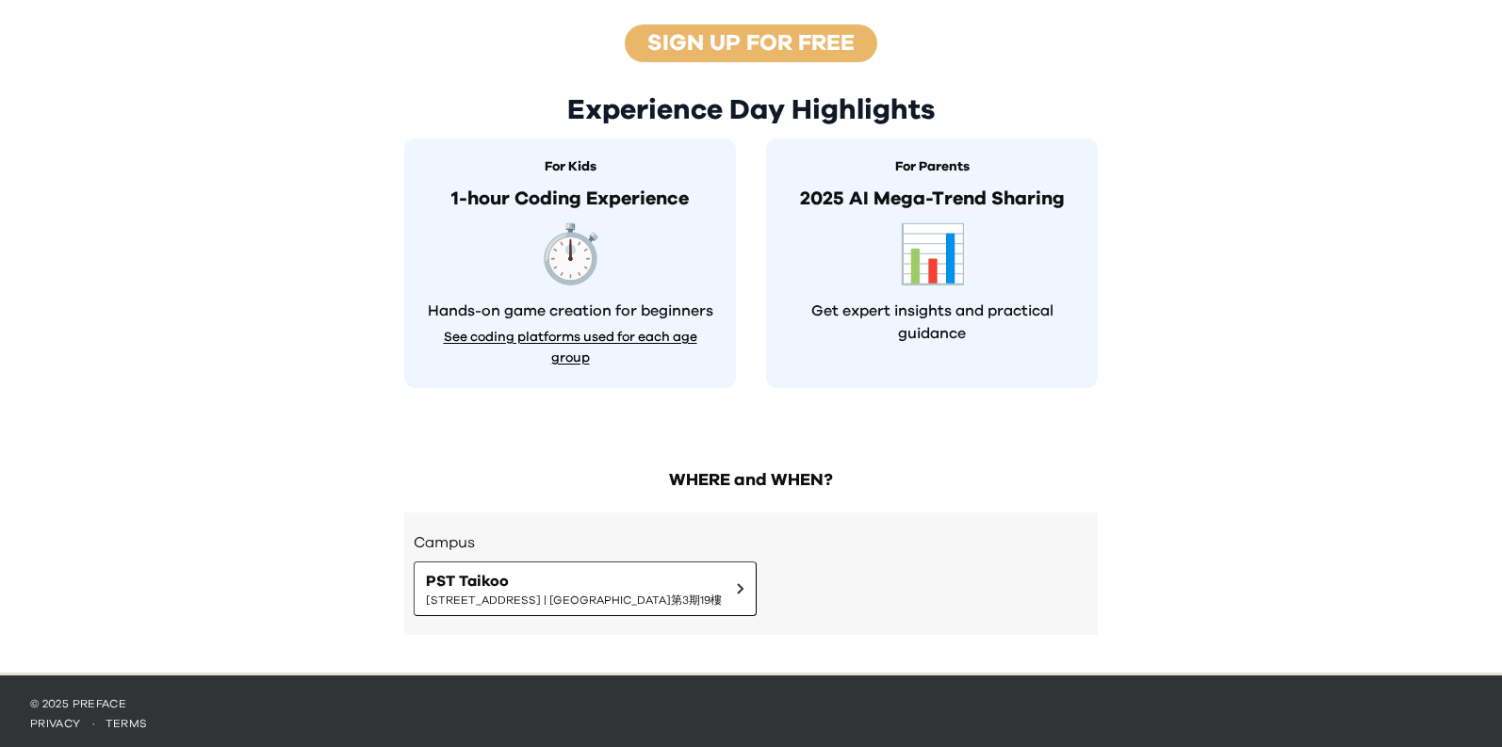
scroll to position [0, 0]
click at [940, 610] on div "Campus PST Taikoo [STREET_ADDRESS] | [GEOGRAPHIC_DATA]第3期19樓" at bounding box center [751, 574] width 675 height 85
